Goal: Task Accomplishment & Management: Use online tool/utility

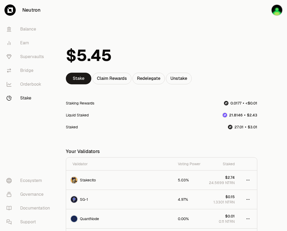
click at [107, 111] on div "Liquid Staked" at bounding box center [161, 115] width 191 height 12
drag, startPoint x: 97, startPoint y: 103, endPoint x: 66, endPoint y: 104, distance: 30.8
click at [66, 104] on div "Staking Rewards" at bounding box center [161, 103] width 191 height 12
copy div "Staking Rewards"
click at [123, 81] on div "Claim Rewards" at bounding box center [111, 79] width 39 height 12
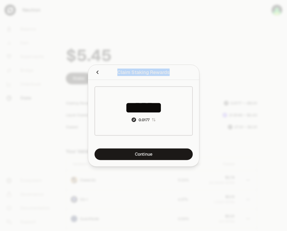
drag, startPoint x: 172, startPoint y: 73, endPoint x: 118, endPoint y: 72, distance: 53.6
click at [118, 72] on h2 "Claim Staking Rewards" at bounding box center [143, 72] width 98 height 11
copy div "Claim Staking Rewards"
click at [212, 119] on div at bounding box center [143, 115] width 287 height 231
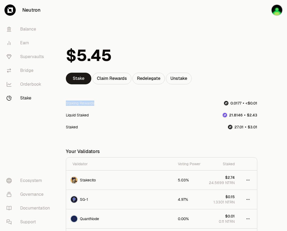
drag, startPoint x: 106, startPoint y: 102, endPoint x: 64, endPoint y: 102, distance: 42.2
click at [64, 102] on div "Stake Claim Rewards Redelegate Unstake Staking Rewards Liquid Staked Staked You…" at bounding box center [161, 151] width 204 height 235
copy div "Staking Rewards"
click at [125, 90] on div "Stake Claim Rewards Redelegate Unstake Staking Rewards Liquid Staked Staked You…" at bounding box center [161, 143] width 191 height 210
click at [118, 81] on div "Claim Rewards" at bounding box center [111, 79] width 39 height 12
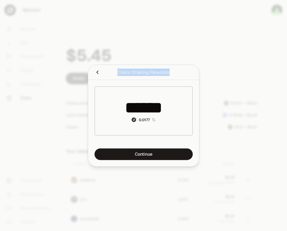
drag, startPoint x: 173, startPoint y: 73, endPoint x: 117, endPoint y: 73, distance: 56.0
click at [117, 73] on h2 "Claim Staking Rewards" at bounding box center [143, 72] width 98 height 11
copy div "Claim Staking Rewards"
click at [187, 79] on div "Claim Staking Rewards Dialog to claim your staking rewards and view the claimab…" at bounding box center [143, 72] width 111 height 15
click at [95, 73] on icon "Close" at bounding box center [97, 72] width 6 height 6
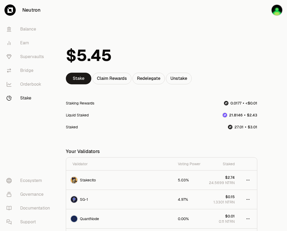
click at [262, 33] on div "Stake Claim Rewards Redelegate Unstake Staking Rewards Liquid Staked Staked You…" at bounding box center [161, 145] width 204 height 290
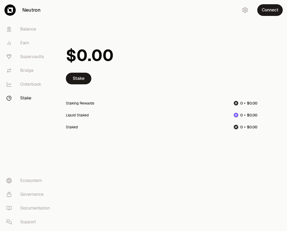
click at [257, 10] on div "Connect" at bounding box center [261, 10] width 51 height 20
click at [263, 11] on button "Connect" at bounding box center [269, 10] width 25 height 12
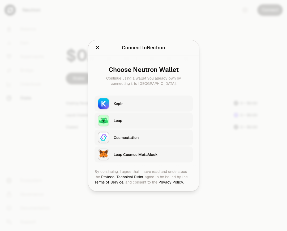
click at [143, 103] on div "Keplr" at bounding box center [152, 103] width 76 height 5
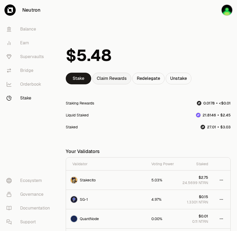
click at [121, 79] on div "Claim Rewards" at bounding box center [111, 79] width 39 height 12
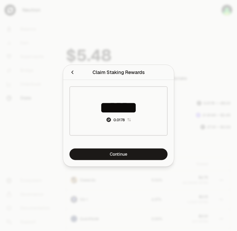
click at [223, 145] on div at bounding box center [118, 115] width 237 height 231
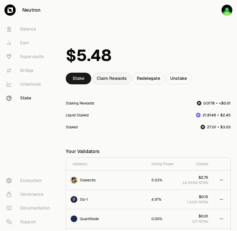
click at [121, 77] on div "Claim Rewards" at bounding box center [111, 79] width 39 height 12
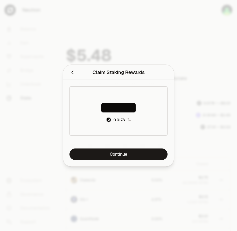
click at [200, 62] on div at bounding box center [118, 115] width 237 height 231
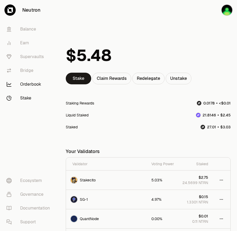
click at [29, 82] on link "Orderbook" at bounding box center [29, 84] width 55 height 14
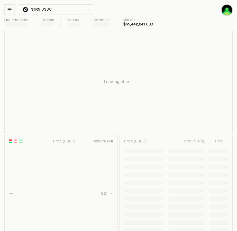
type input "********"
click at [11, 8] on icon "button" at bounding box center [9, 9] width 3 height 3
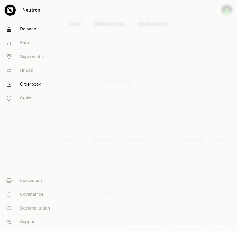
click at [18, 29] on link "Balance" at bounding box center [29, 29] width 55 height 14
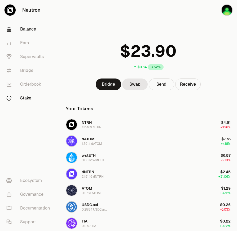
click at [16, 95] on link "Stake" at bounding box center [29, 98] width 55 height 14
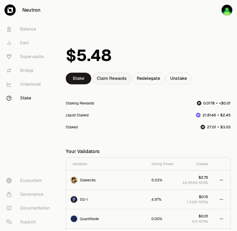
click at [126, 82] on div "Claim Rewards" at bounding box center [111, 79] width 39 height 12
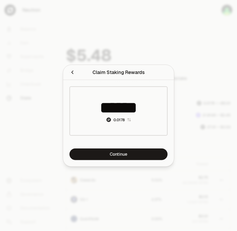
type input "*****"
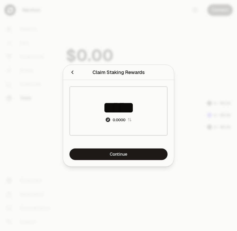
click at [218, 41] on div at bounding box center [118, 115] width 237 height 231
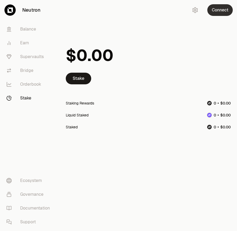
click at [220, 8] on button "Connect" at bounding box center [219, 10] width 25 height 12
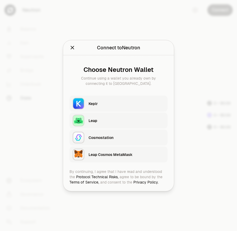
click at [113, 102] on div "Keplr" at bounding box center [127, 103] width 76 height 5
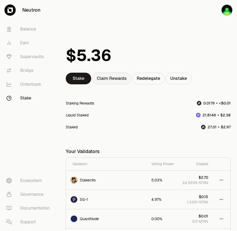
click at [119, 77] on div "Claim Rewards" at bounding box center [111, 79] width 39 height 12
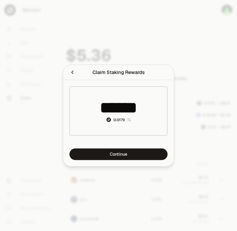
type input "*****"
